Goal: Task Accomplishment & Management: Manage account settings

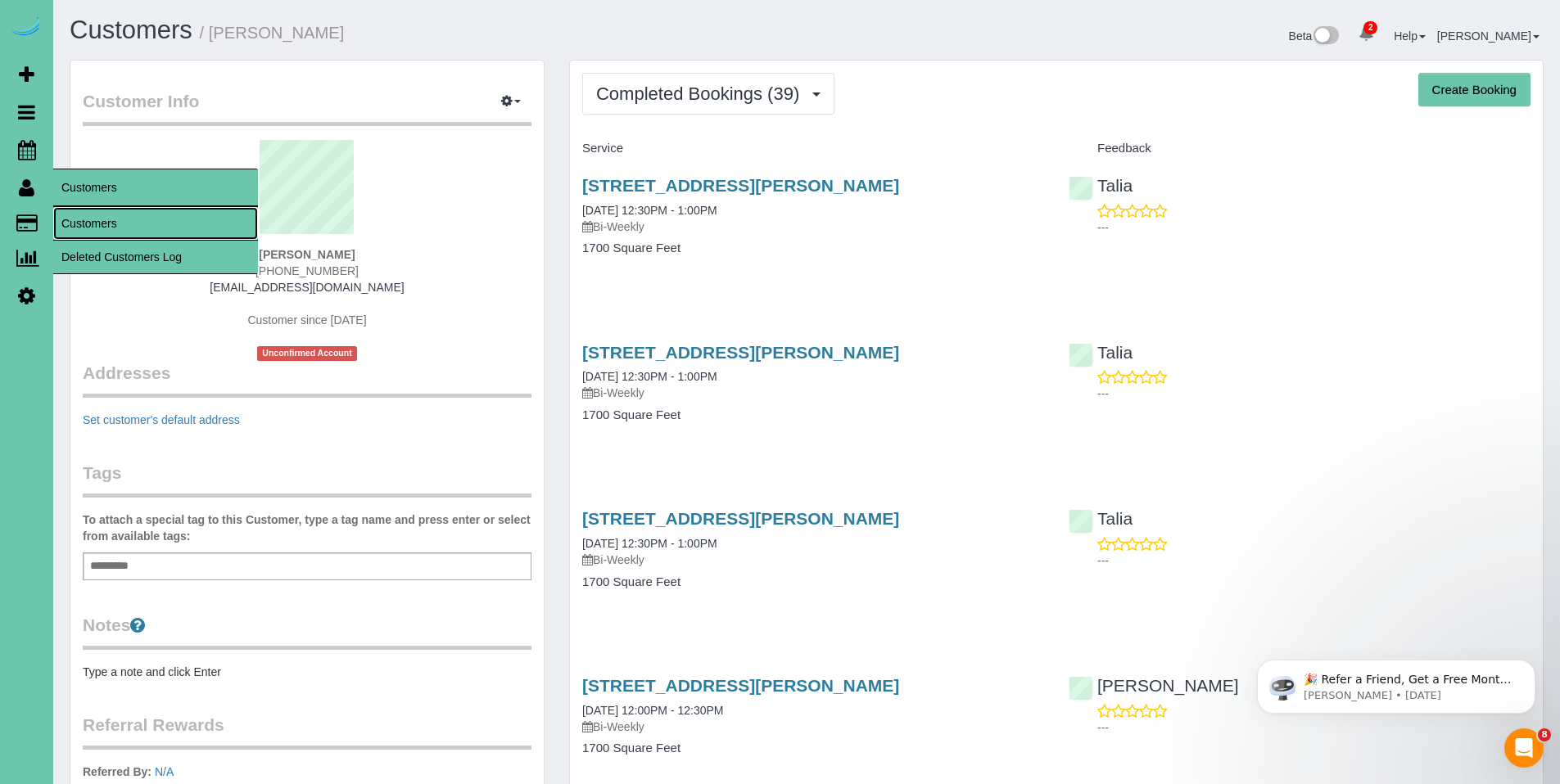
click at [114, 227] on link "Customers" at bounding box center [156, 223] width 205 height 32
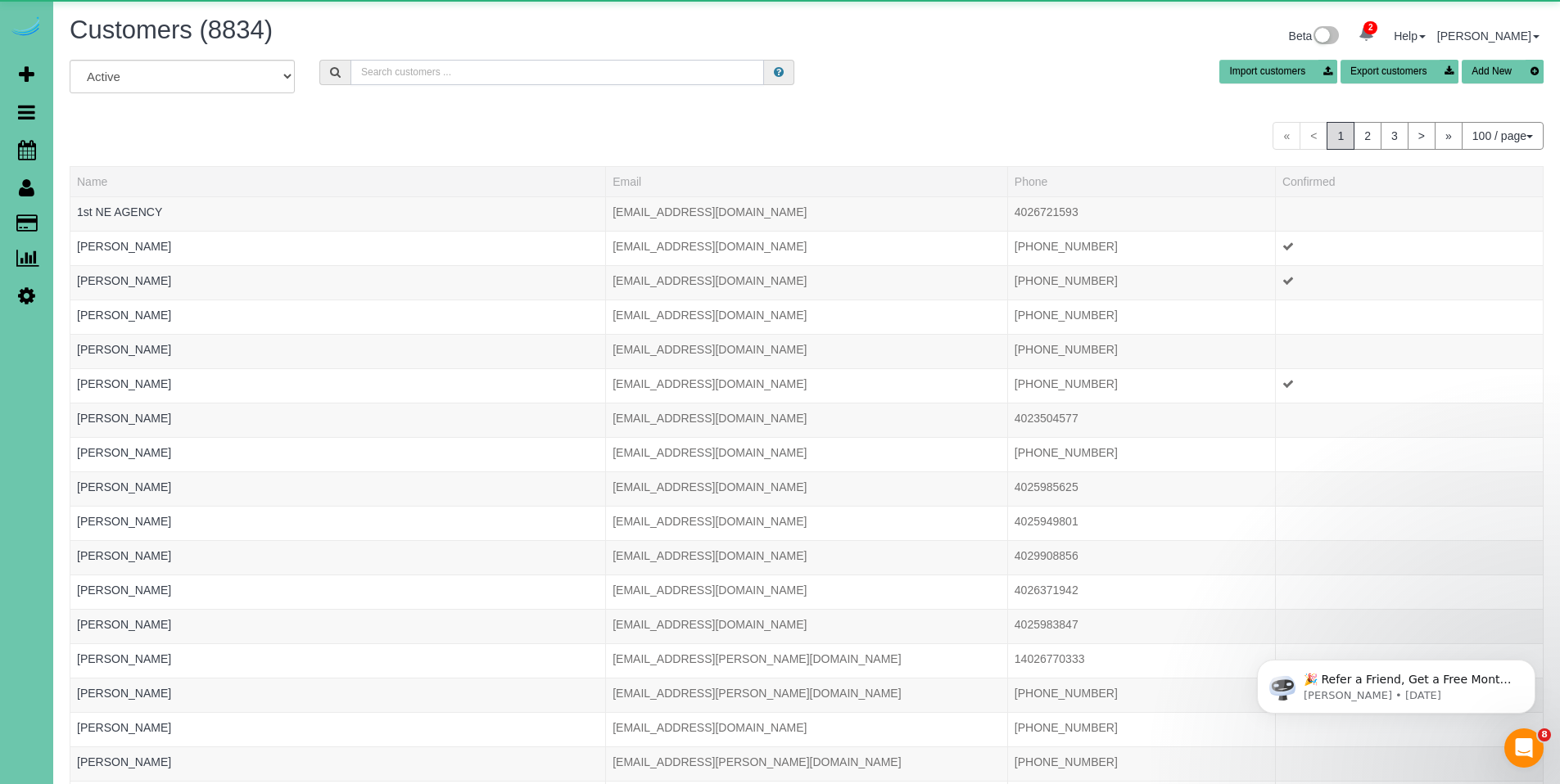
click at [530, 75] on input "text" at bounding box center [558, 72] width 413 height 25
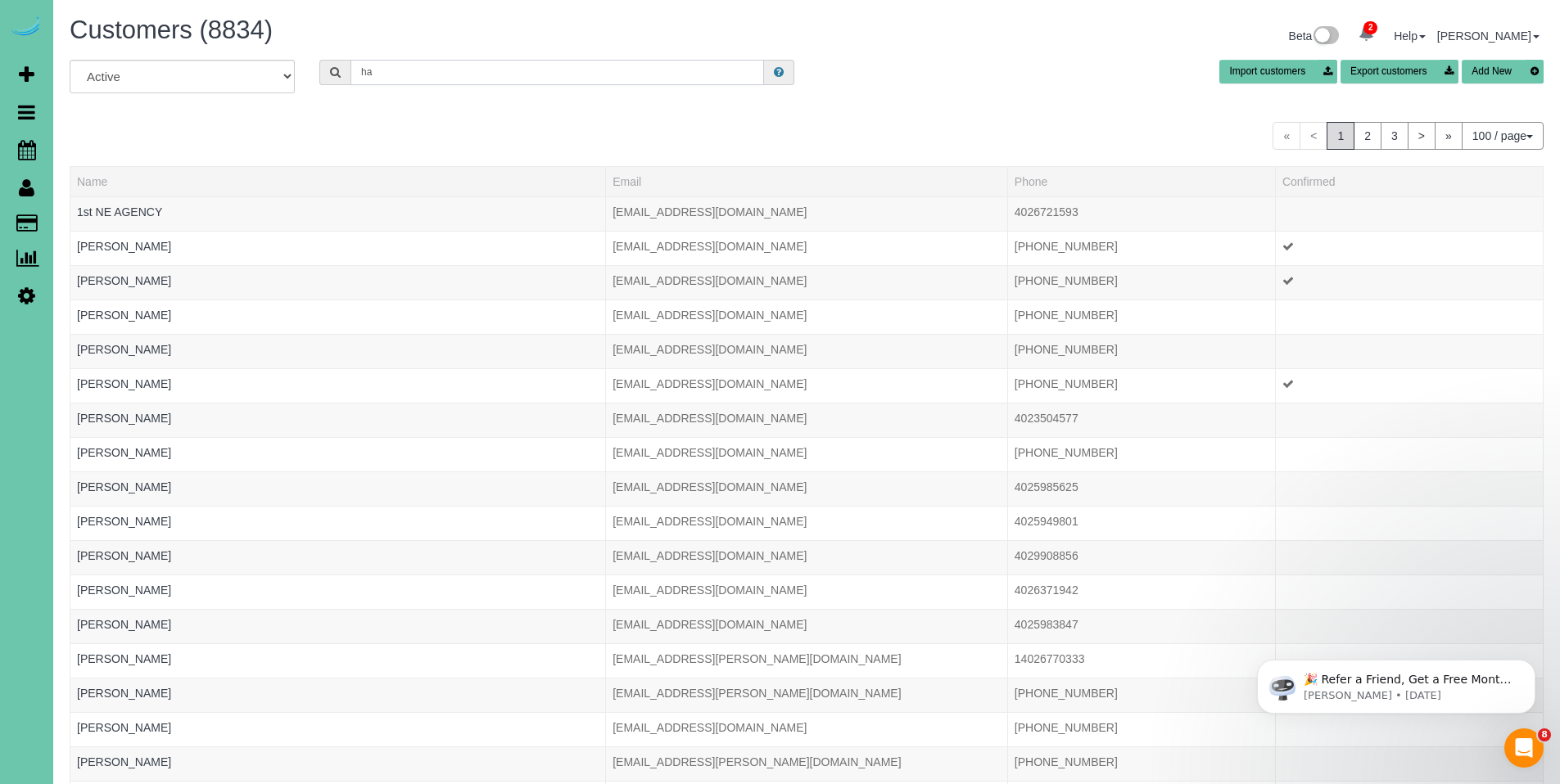
type input "h"
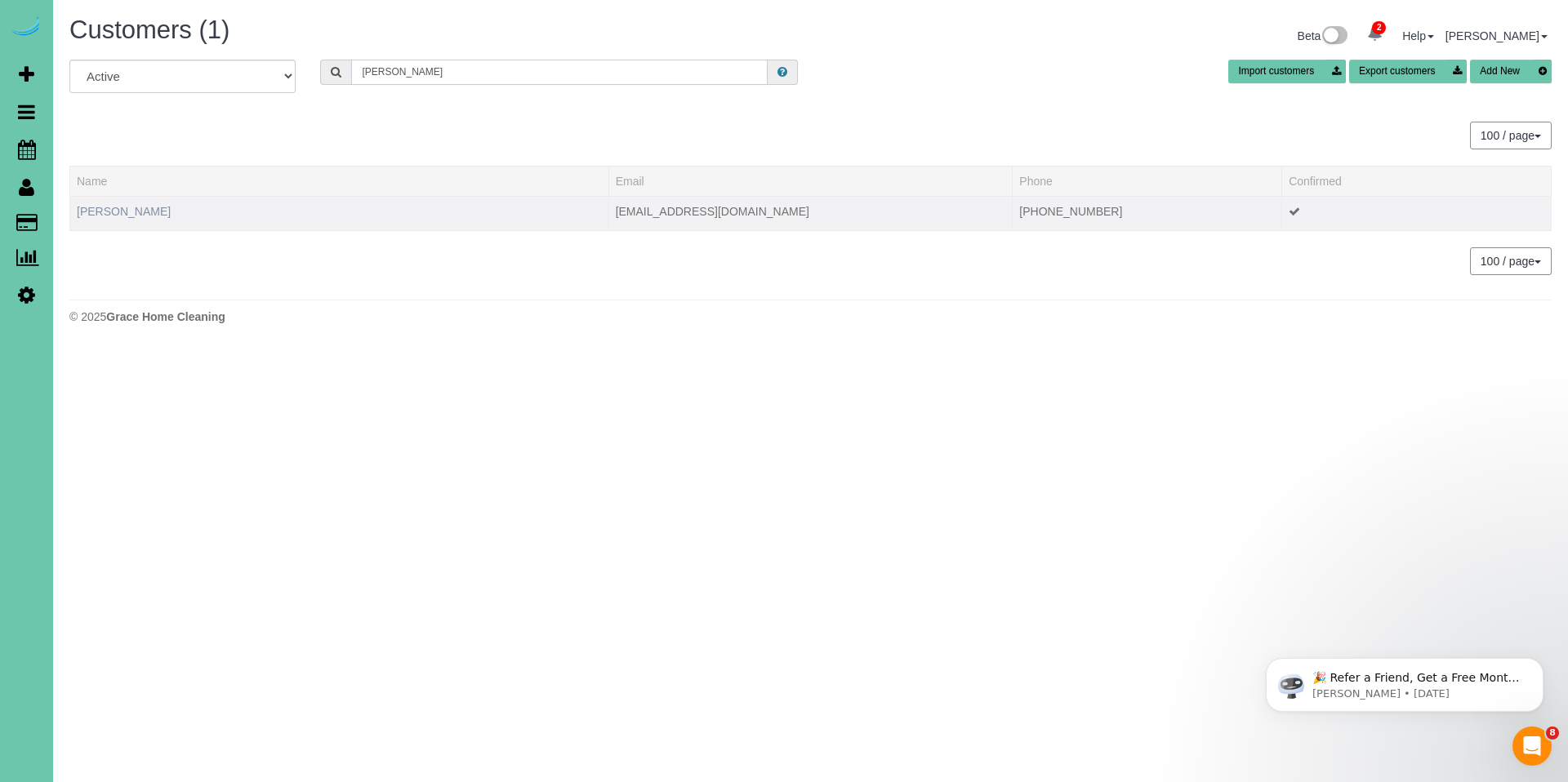
type input "[PERSON_NAME]"
click at [134, 215] on link "[PERSON_NAME]" at bounding box center [123, 212] width 94 height 13
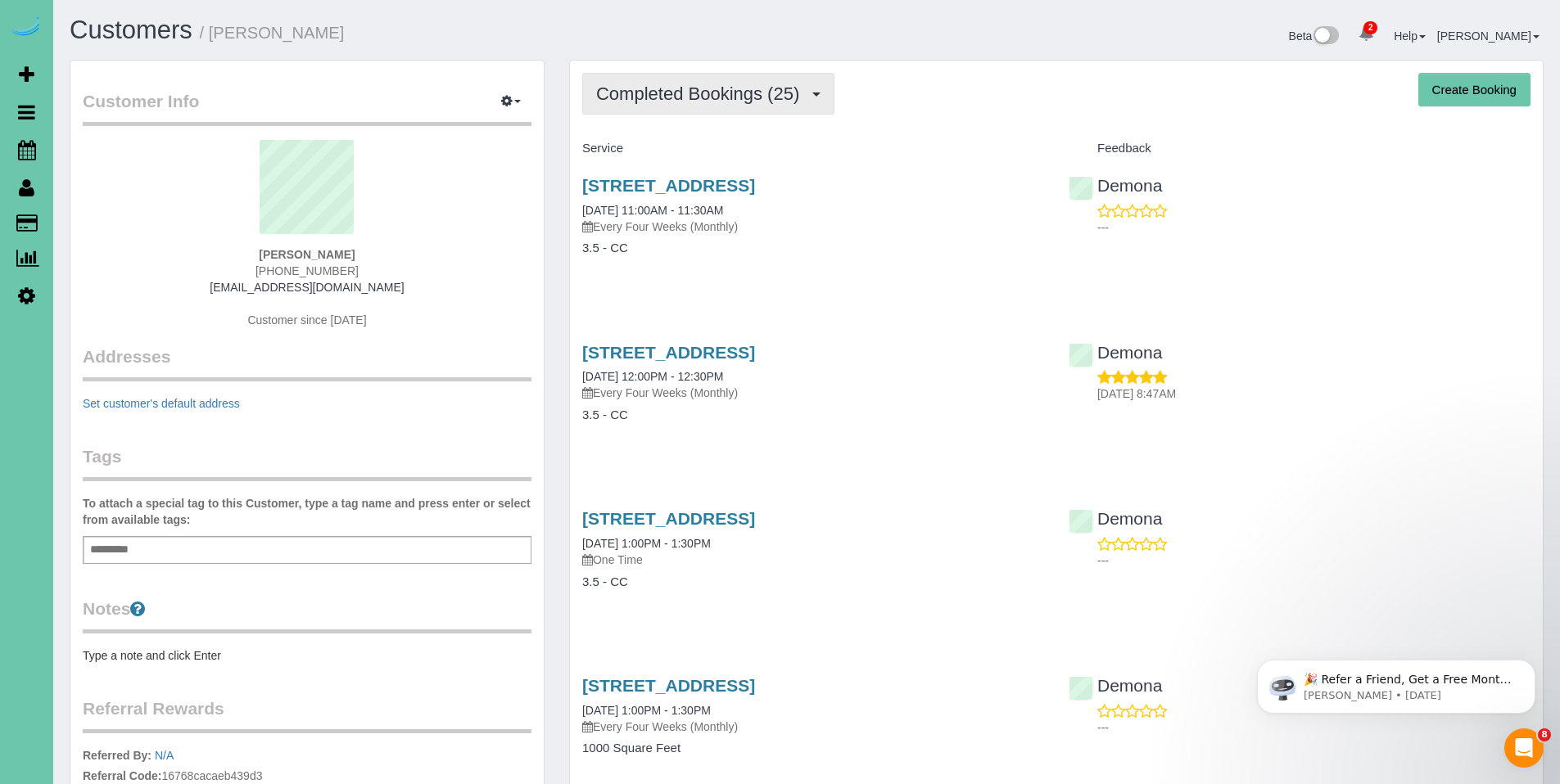
click at [738, 86] on span "Completed Bookings (25)" at bounding box center [702, 93] width 212 height 21
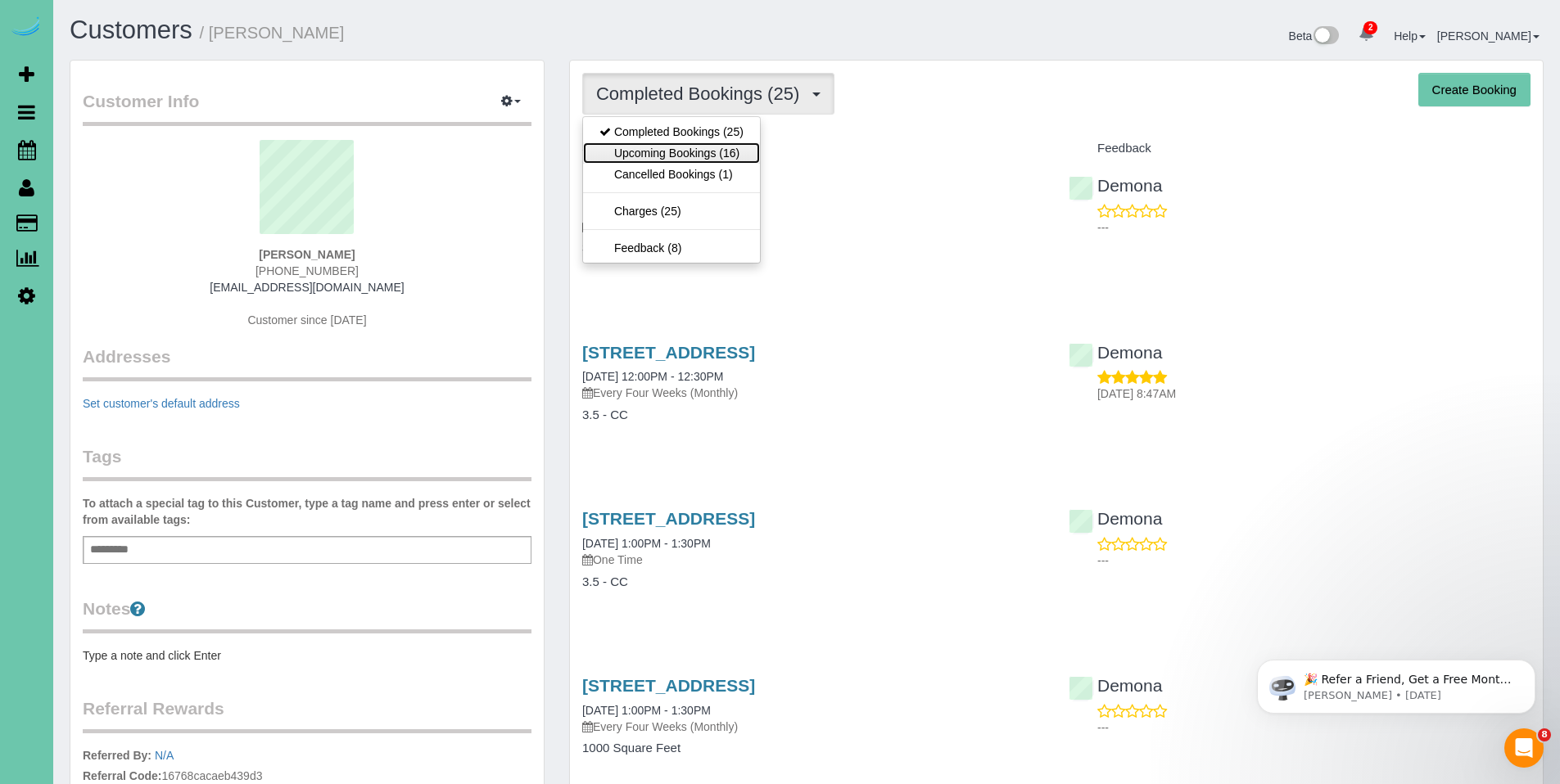
click at [695, 152] on link "Upcoming Bookings (16)" at bounding box center [672, 153] width 177 height 22
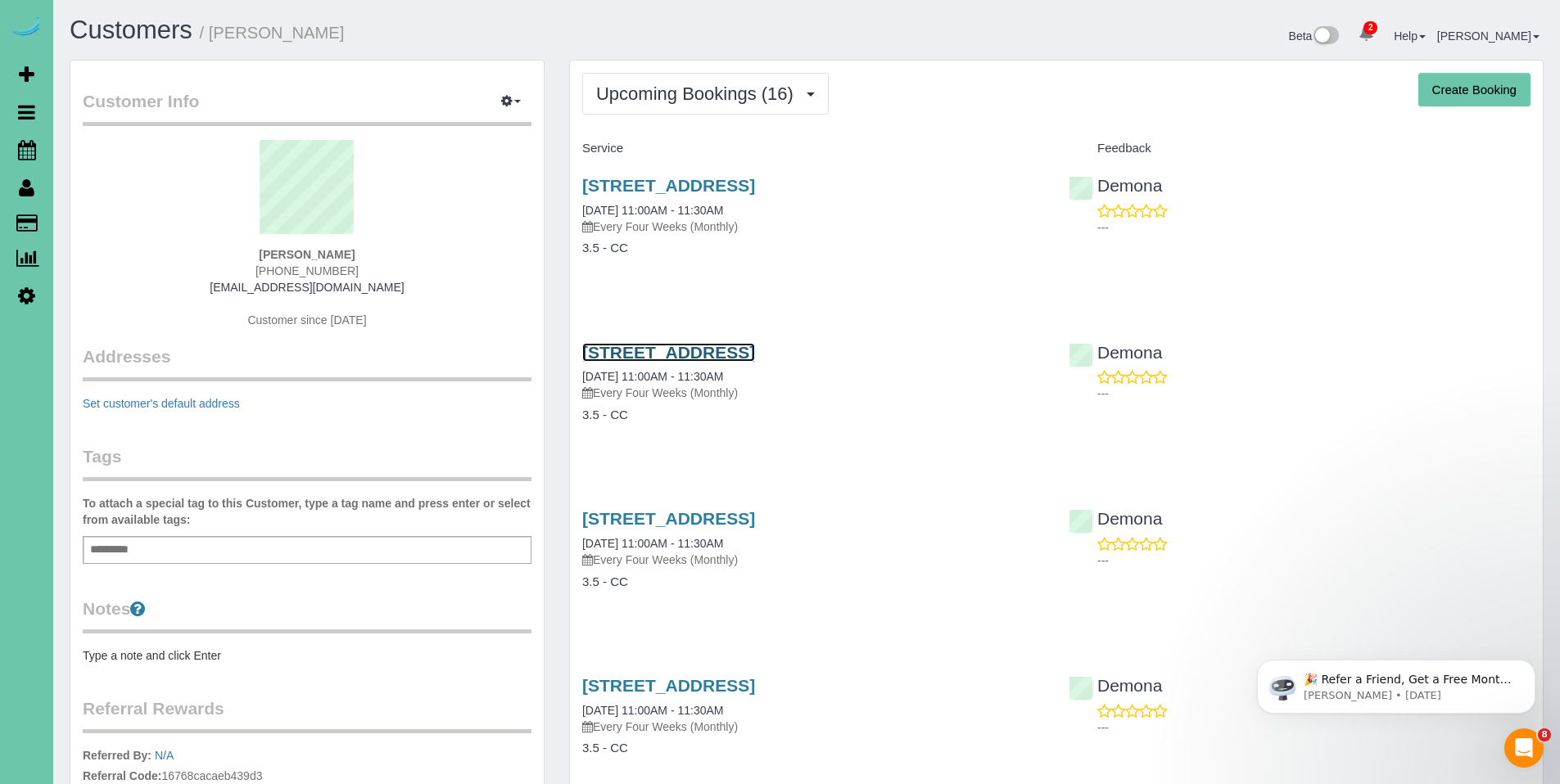
click at [725, 352] on link "[STREET_ADDRESS]" at bounding box center [668, 352] width 172 height 19
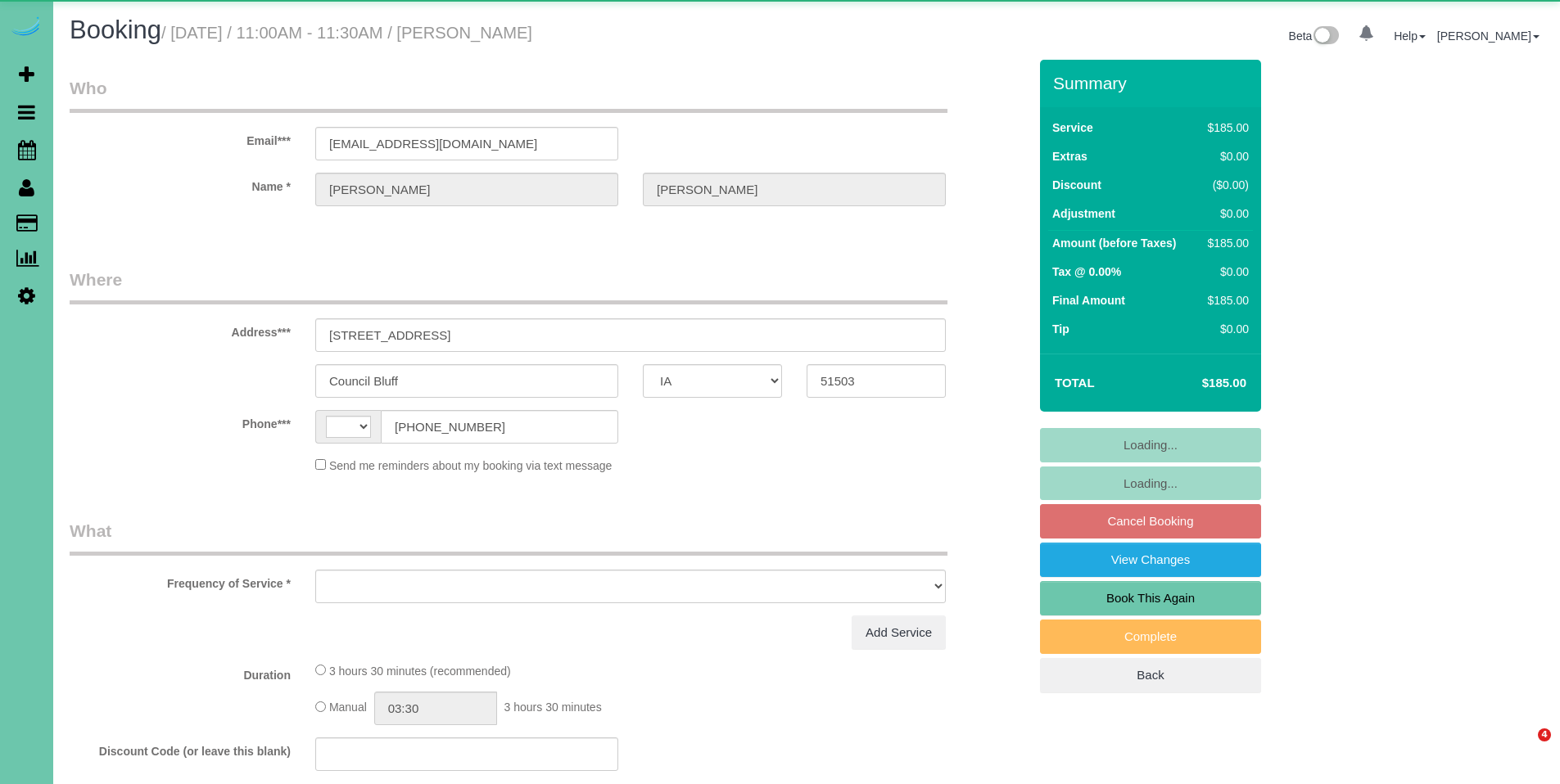
select select "IA"
select select "string:US"
select select "object:635"
select select "string:fspay-9728192a-573e-4128-9b14-a4ab9d5376fb"
select select "object:668"
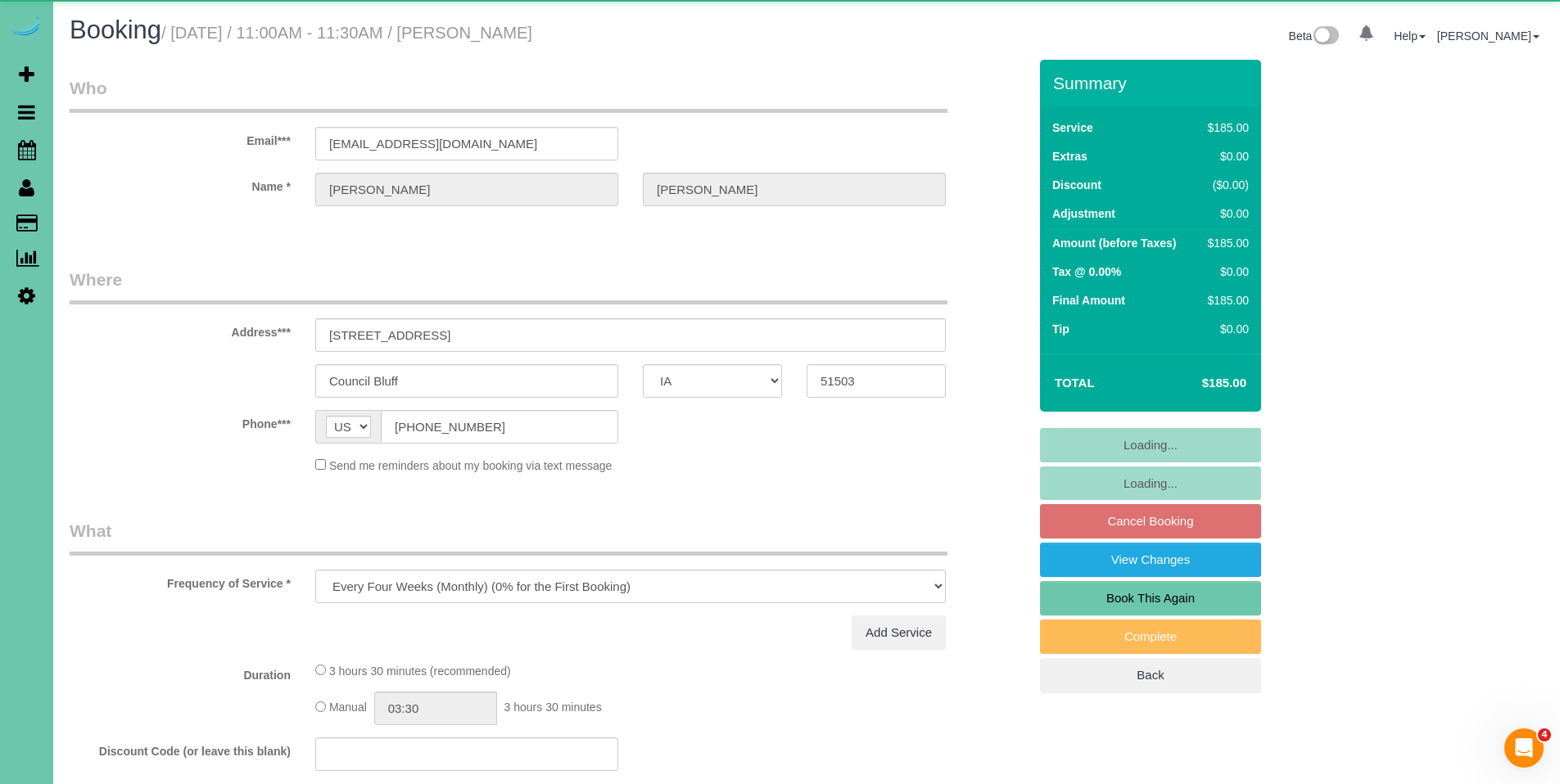
select select "number:35"
select select "number:41"
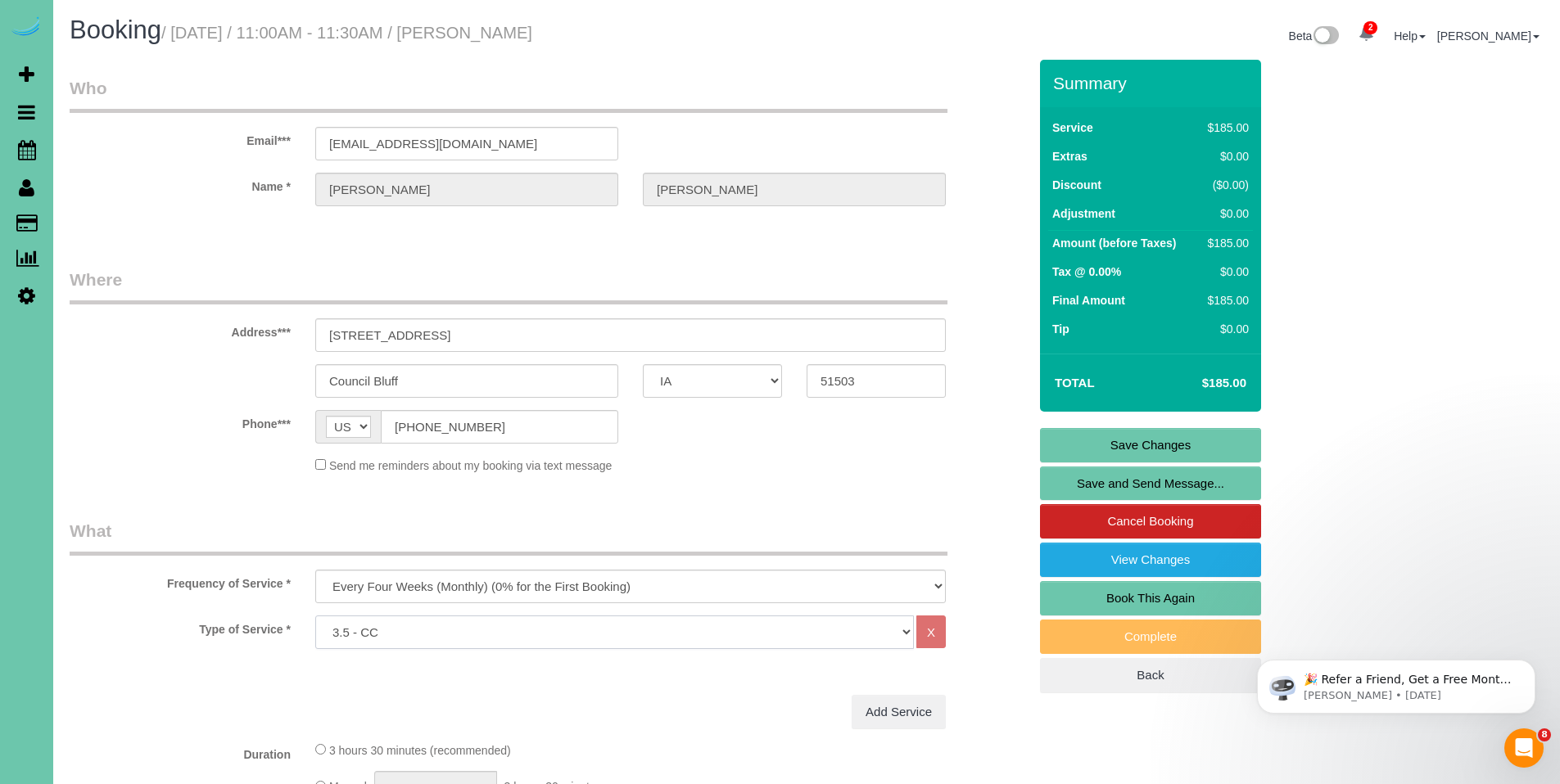
click at [655, 638] on select "Hourly 2.5 Hour Custom Clean 3.5 Hour Custom Clean commercial 1000 Square Feet …" at bounding box center [614, 632] width 598 height 33
select select "160"
click at [315, 616] on select "Hourly 2.5 Hour Custom Clean 3.5 Hour Custom Clean commercial 1000 Square Feet …" at bounding box center [614, 632] width 598 height 33
click at [1172, 451] on link "Save Changes" at bounding box center [1150, 445] width 221 height 34
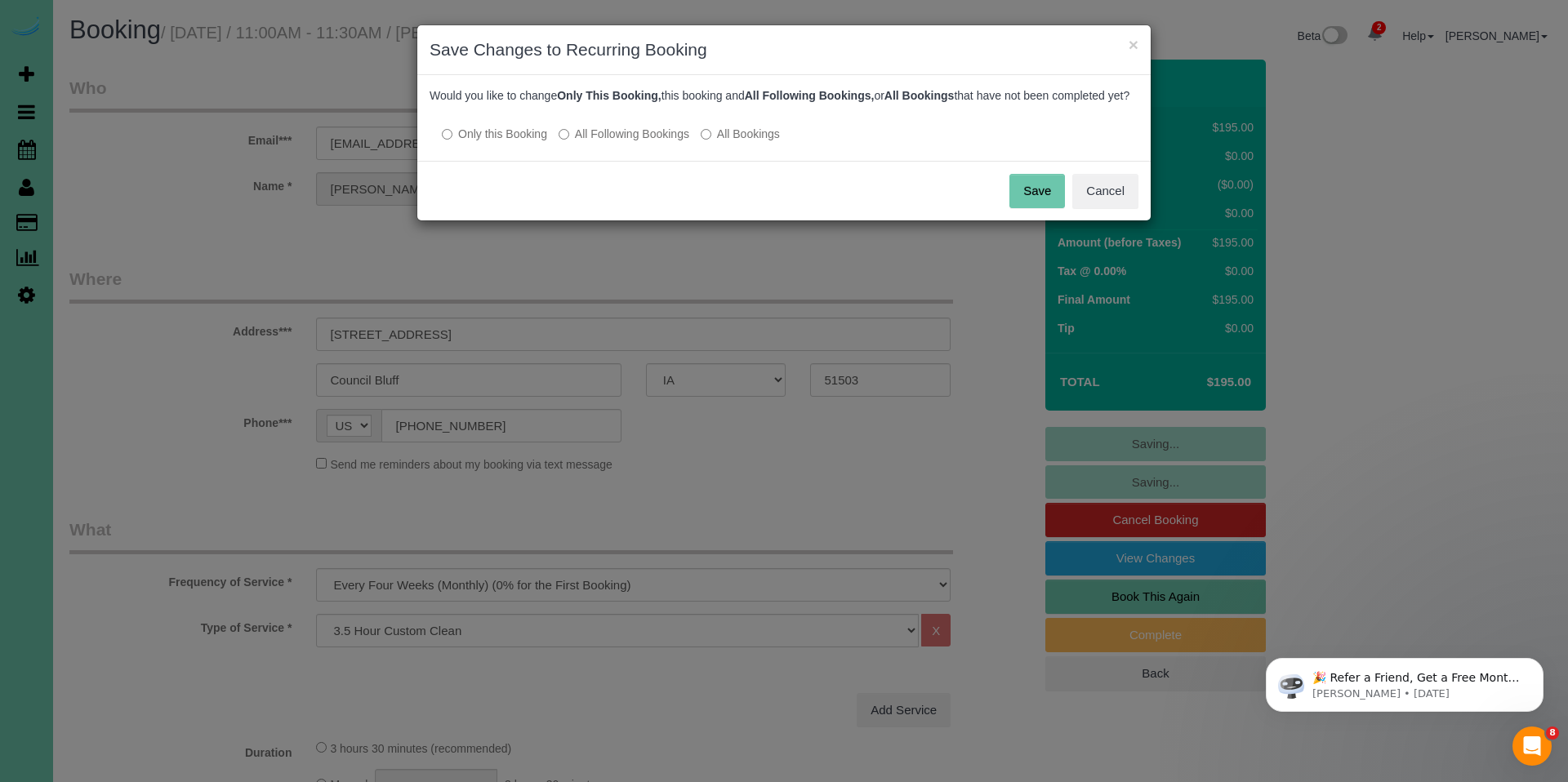
click at [622, 142] on label "All Following Bookings" at bounding box center [623, 134] width 130 height 17
click at [1035, 207] on button "Save" at bounding box center [1037, 190] width 56 height 34
